Goal: Task Accomplishment & Management: Use online tool/utility

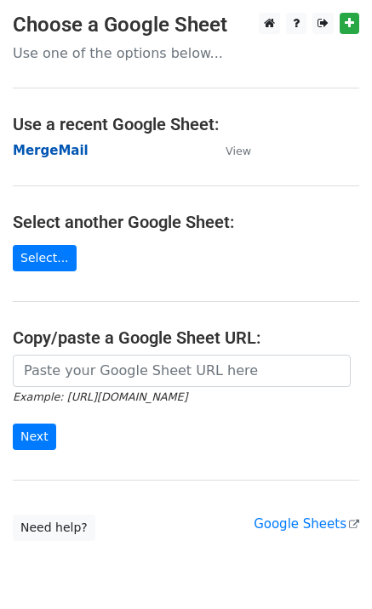
click at [43, 153] on strong "MergeMail" at bounding box center [51, 150] width 76 height 15
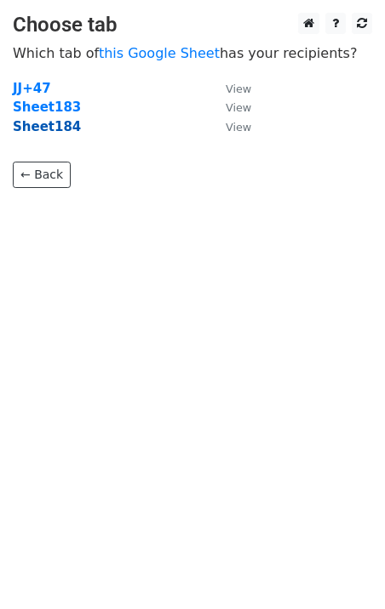
click at [44, 130] on strong "Sheet184" at bounding box center [47, 126] width 68 height 15
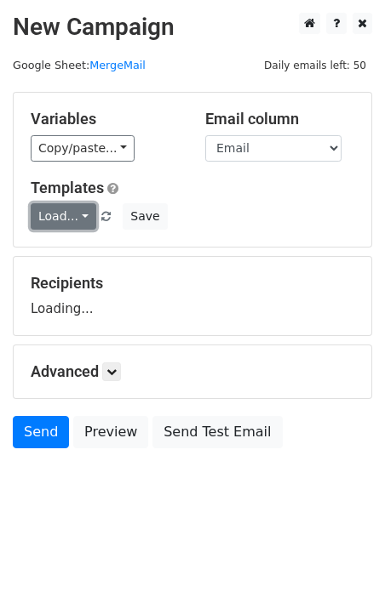
click at [61, 214] on link "Load..." at bounding box center [64, 216] width 66 height 26
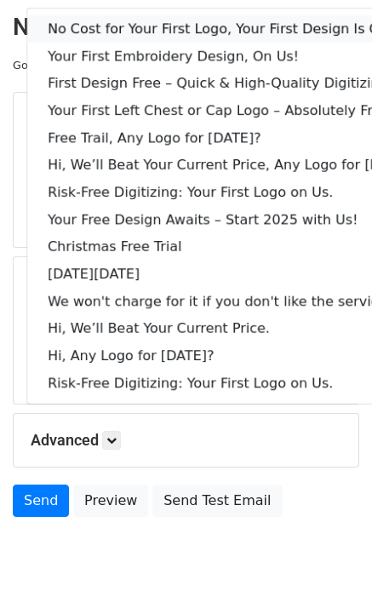
click at [109, 30] on link "No Cost for Your First Logo, Your First Design Is On Us!" at bounding box center [232, 28] width 411 height 27
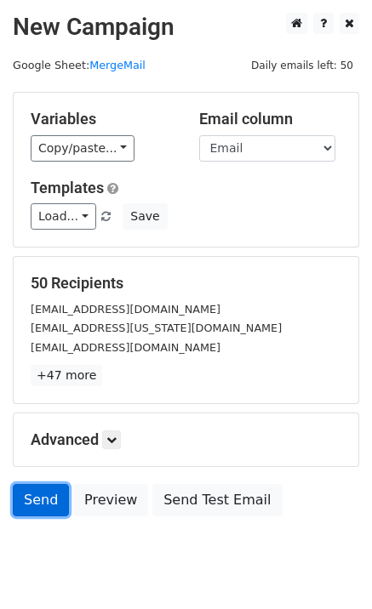
click at [33, 493] on link "Send" at bounding box center [41, 500] width 56 height 32
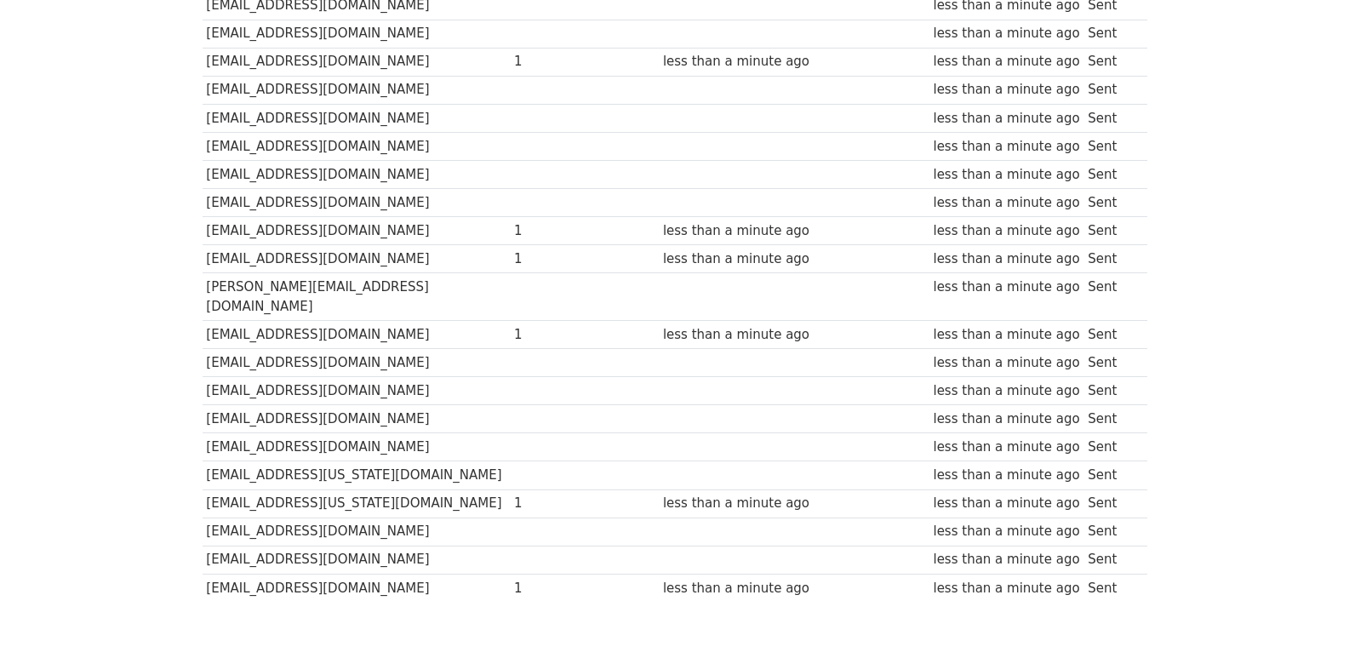
scroll to position [1185, 0]
